Goal: Task Accomplishment & Management: Complete application form

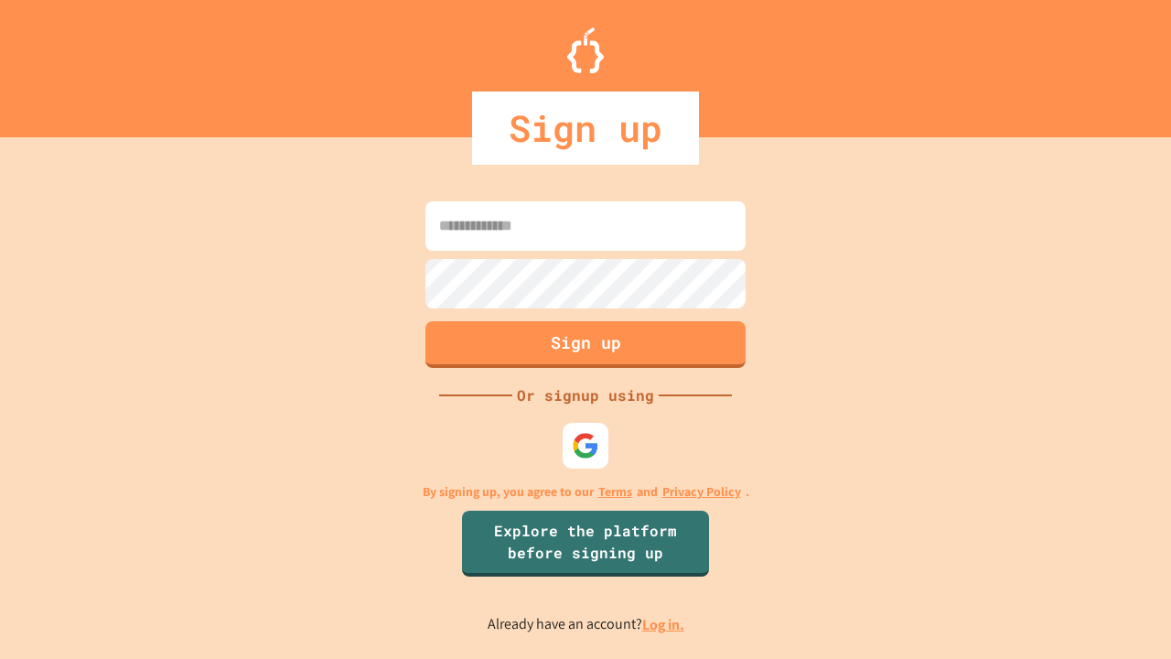
click at [664, 624] on link "Log in." at bounding box center [663, 624] width 42 height 19
